Goal: Task Accomplishment & Management: Manage account settings

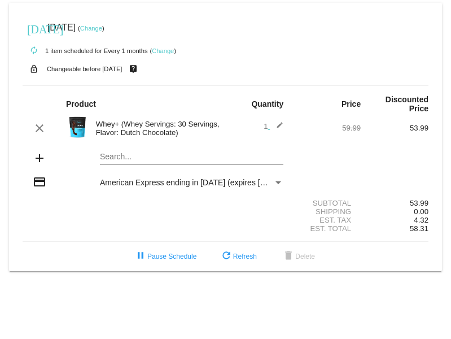
click at [278, 181] on div "Payment Method" at bounding box center [279, 182] width 6 height 3
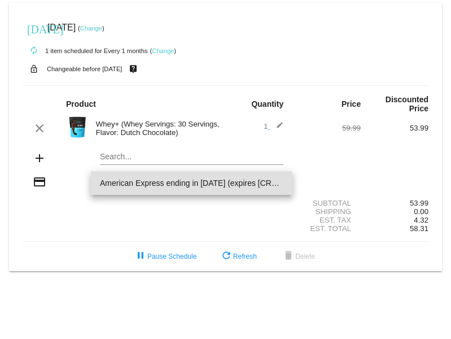
click at [329, 174] on div at bounding box center [225, 169] width 451 height 339
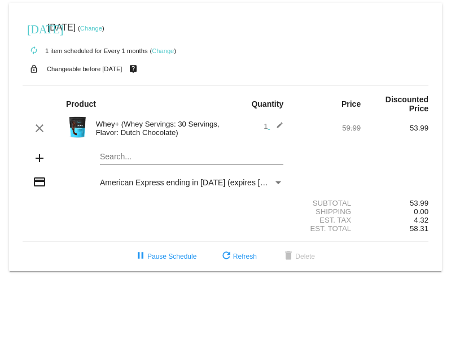
click at [102, 28] on link "Change" at bounding box center [91, 28] width 22 height 7
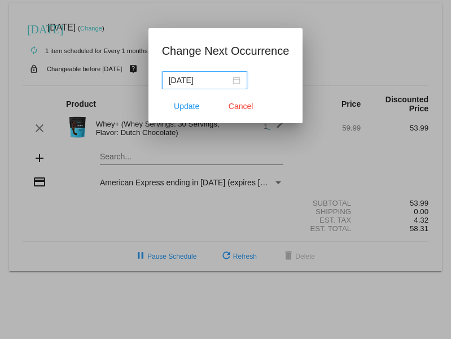
click at [237, 81] on div "2025-10-14" at bounding box center [205, 80] width 72 height 12
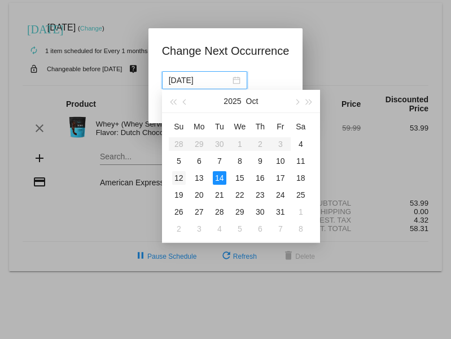
click at [181, 180] on div "12" at bounding box center [179, 178] width 14 height 14
type input "2025-10-12"
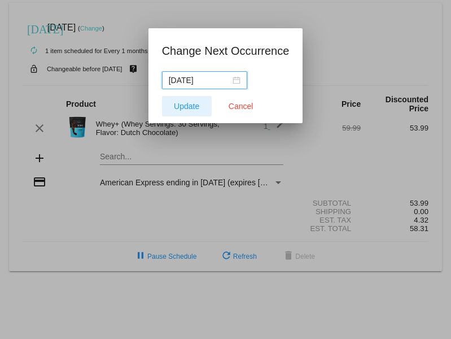
click at [195, 109] on span "Update" at bounding box center [186, 106] width 25 height 9
